Goal: Information Seeking & Learning: Learn about a topic

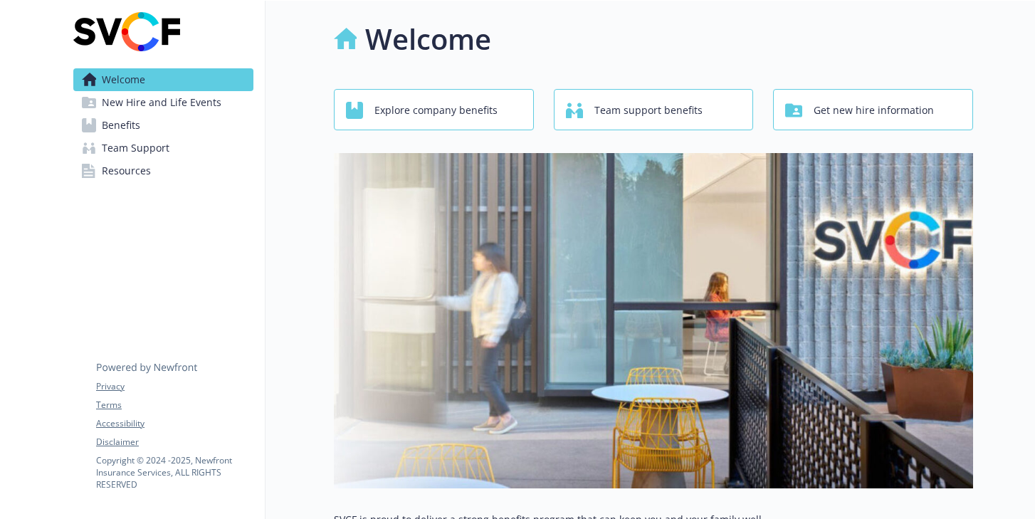
click at [111, 127] on span "Benefits" at bounding box center [121, 125] width 38 height 23
